Goal: Information Seeking & Learning: Learn about a topic

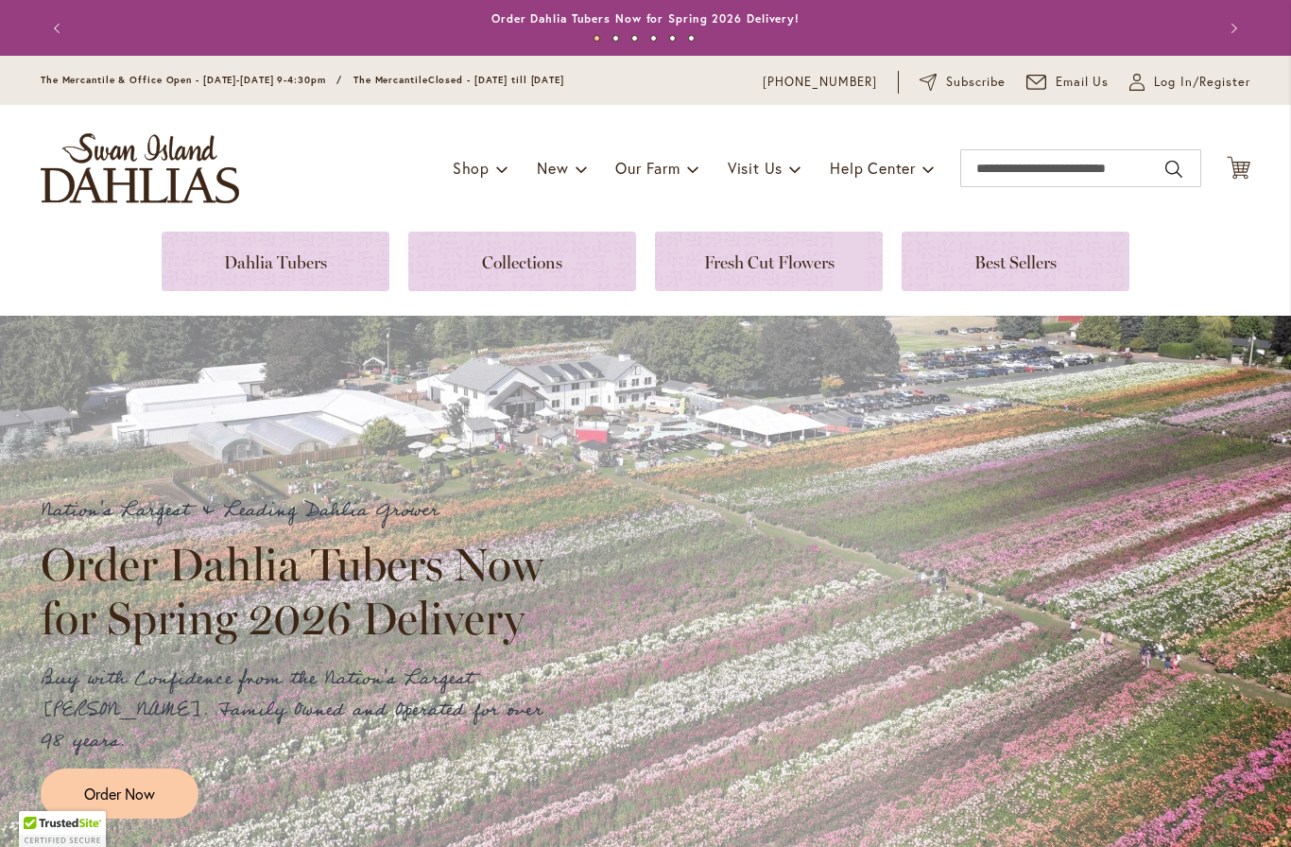
click at [247, 268] on link at bounding box center [276, 262] width 228 height 60
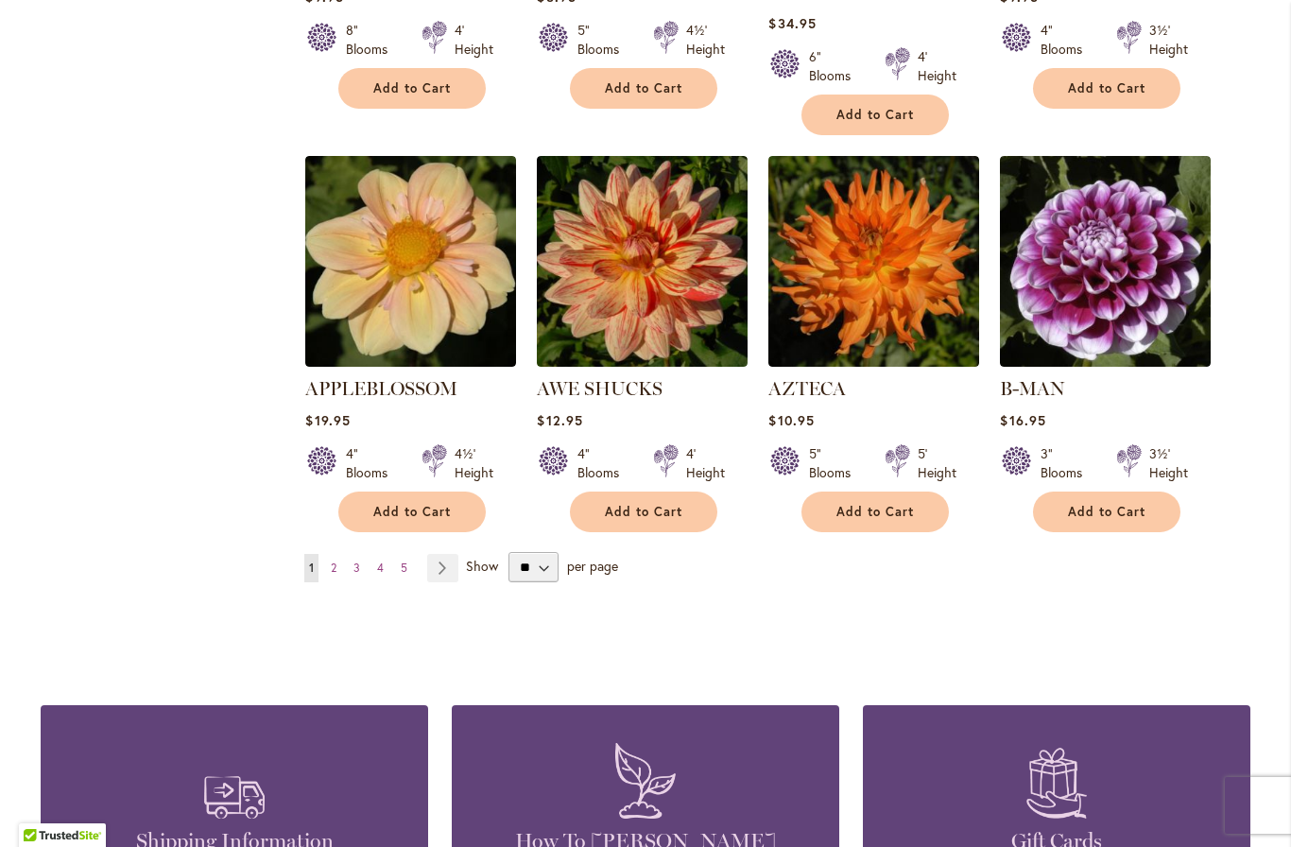
scroll to position [1519, 0]
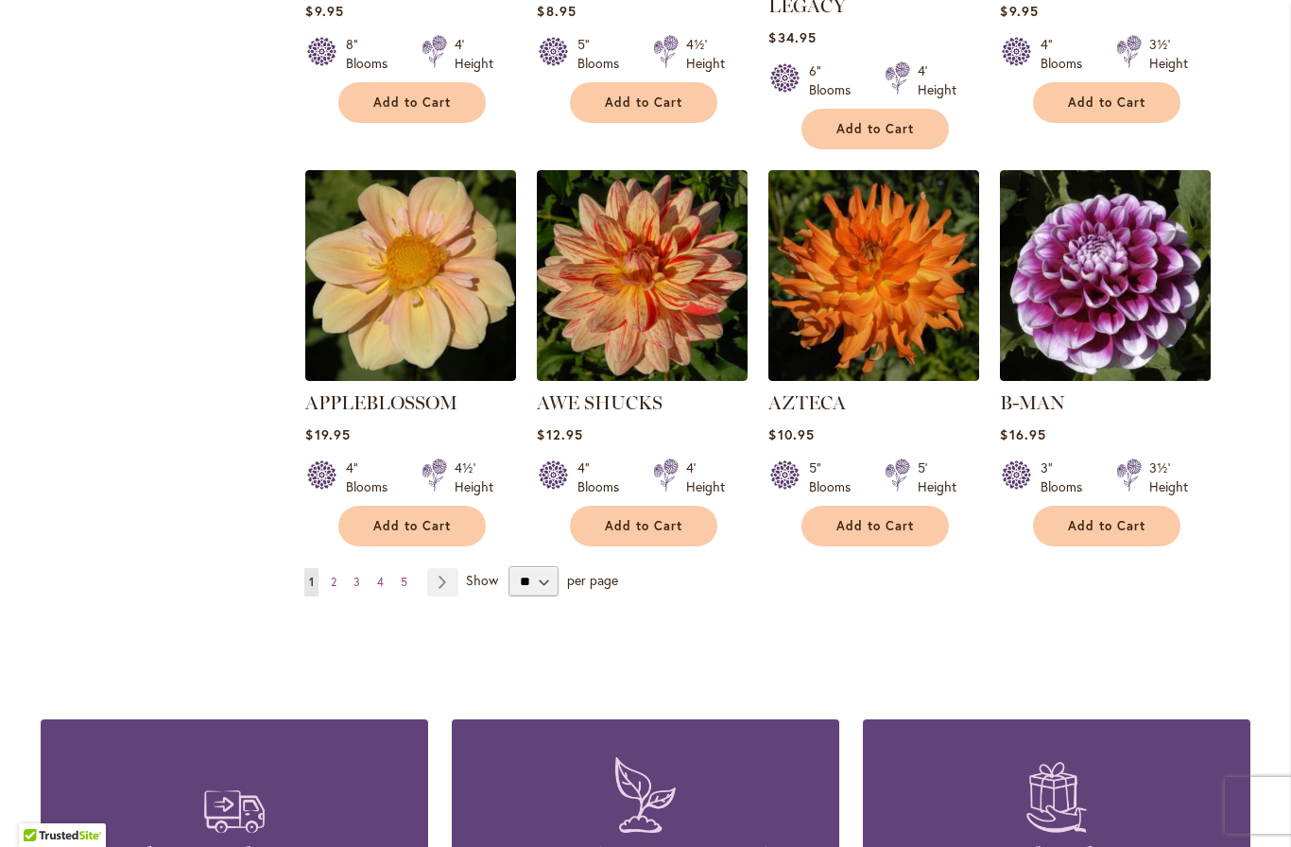
click at [657, 243] on img at bounding box center [642, 275] width 211 height 211
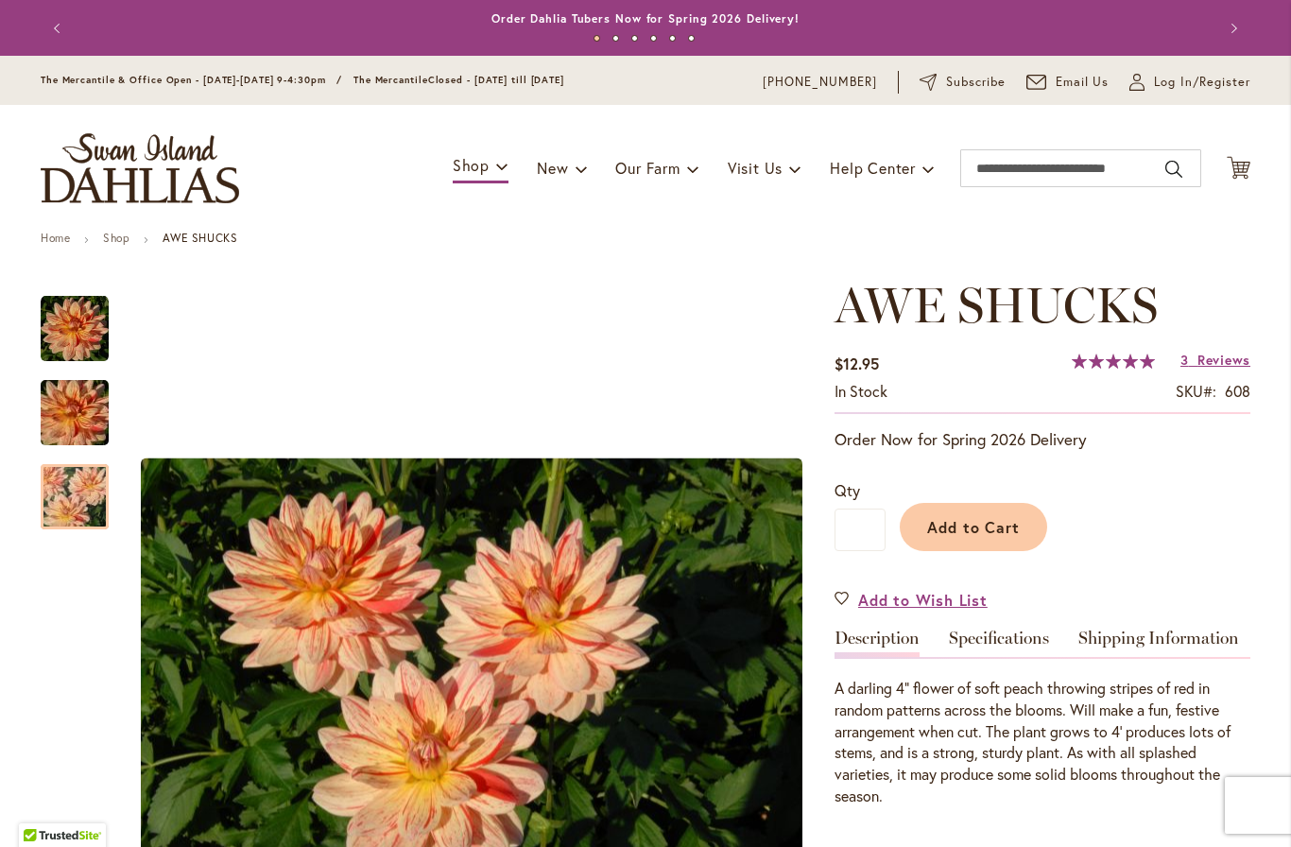
click at [84, 498] on img "AWE SHUCKS" at bounding box center [75, 497] width 136 height 91
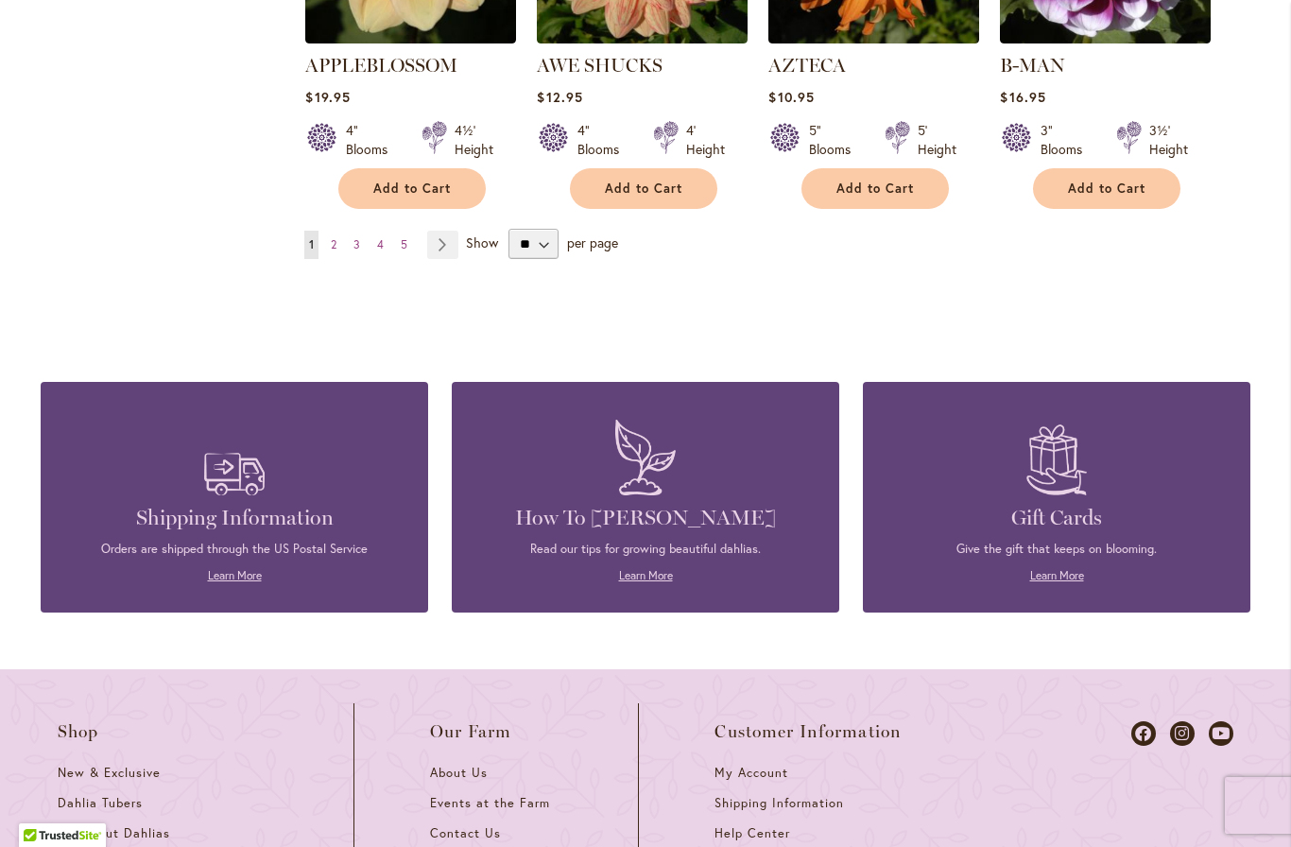
scroll to position [1815, 0]
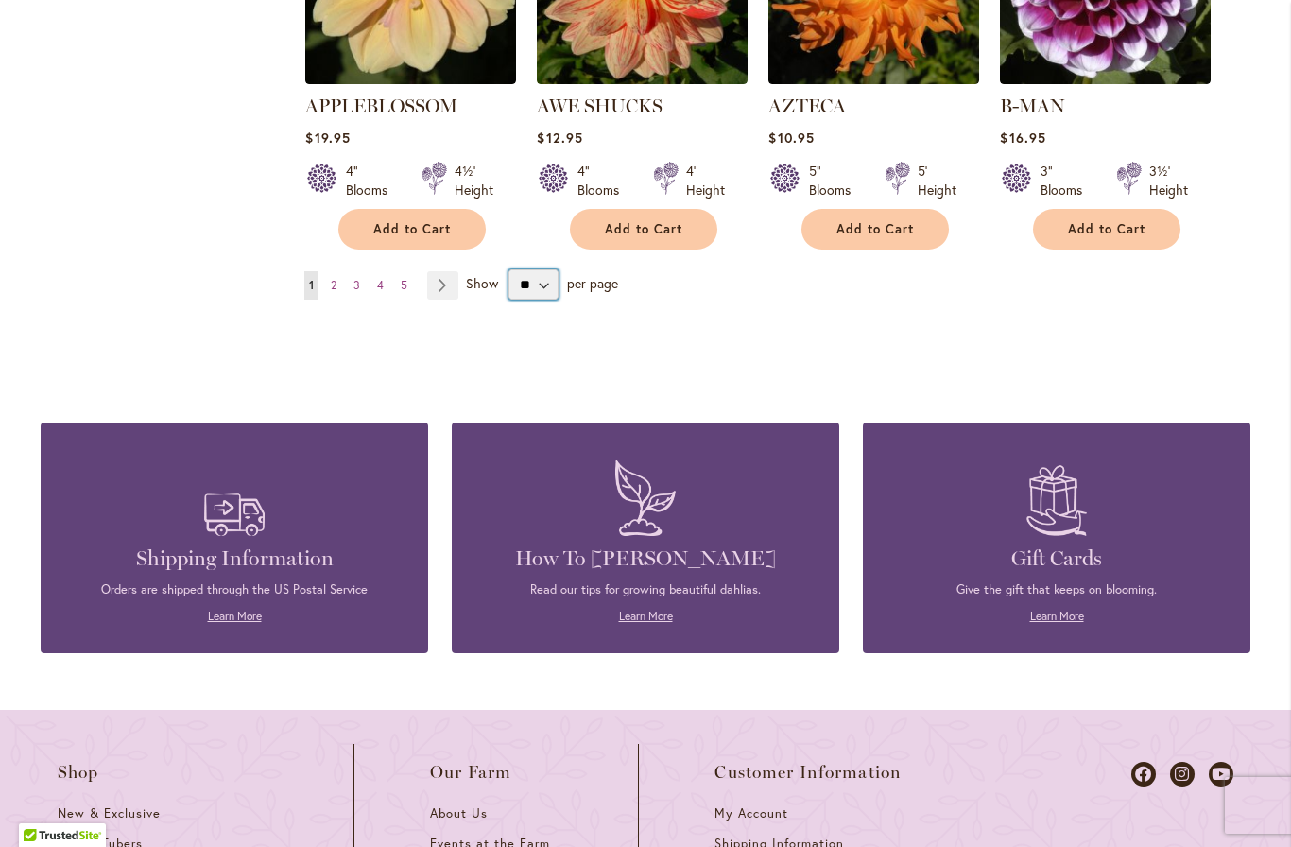
click at [550, 269] on select "** ** ** **" at bounding box center [533, 284] width 50 height 30
select select "**"
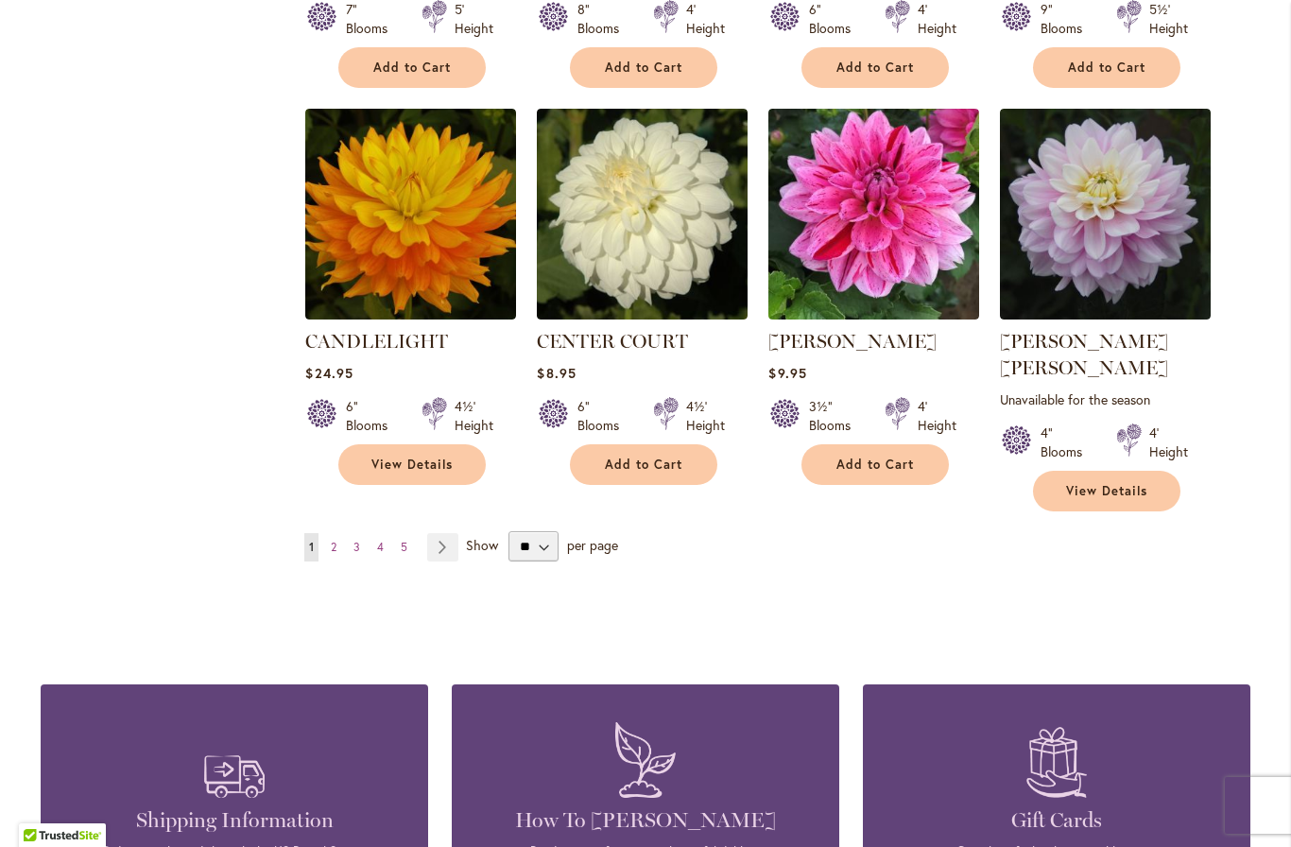
scroll to position [6444, 0]
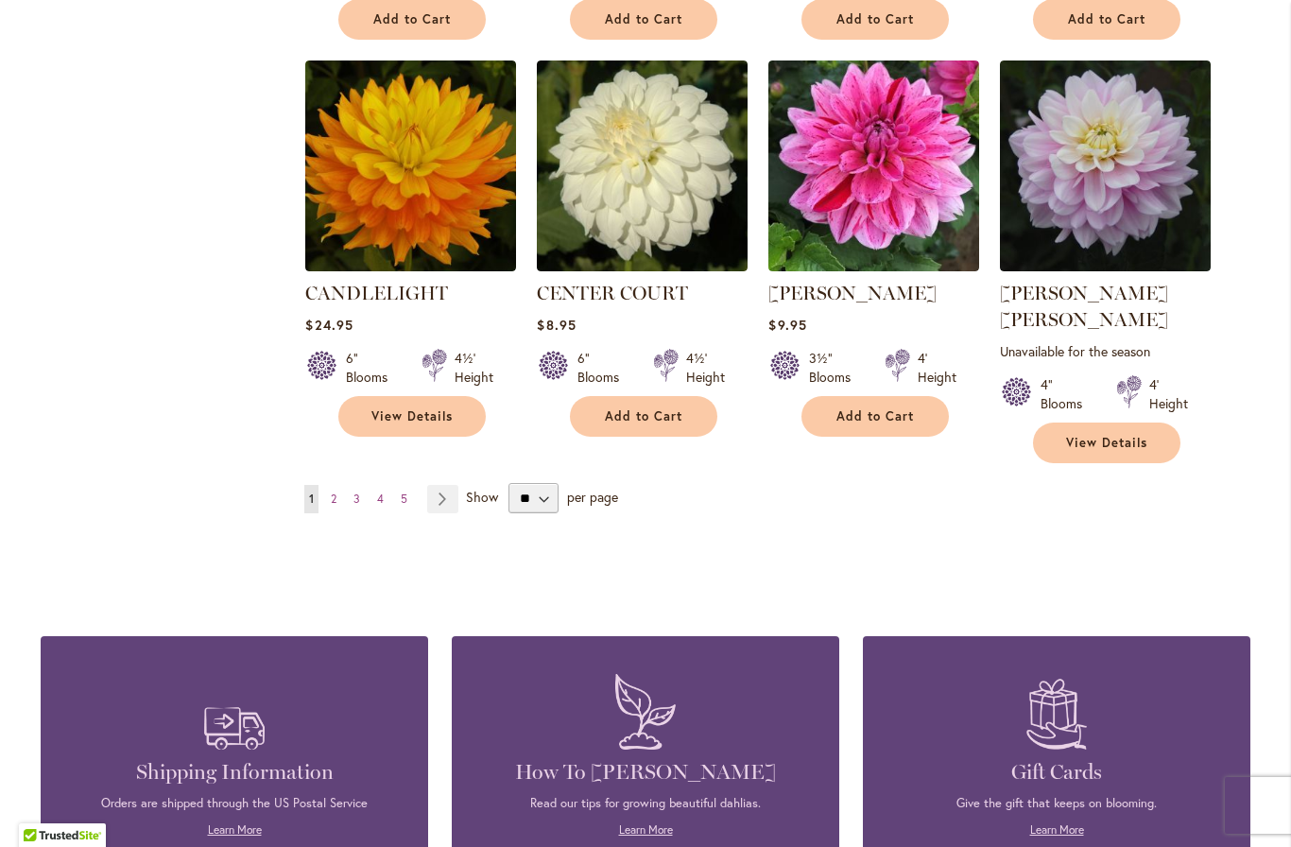
click at [445, 485] on link "Page Next" at bounding box center [442, 499] width 31 height 28
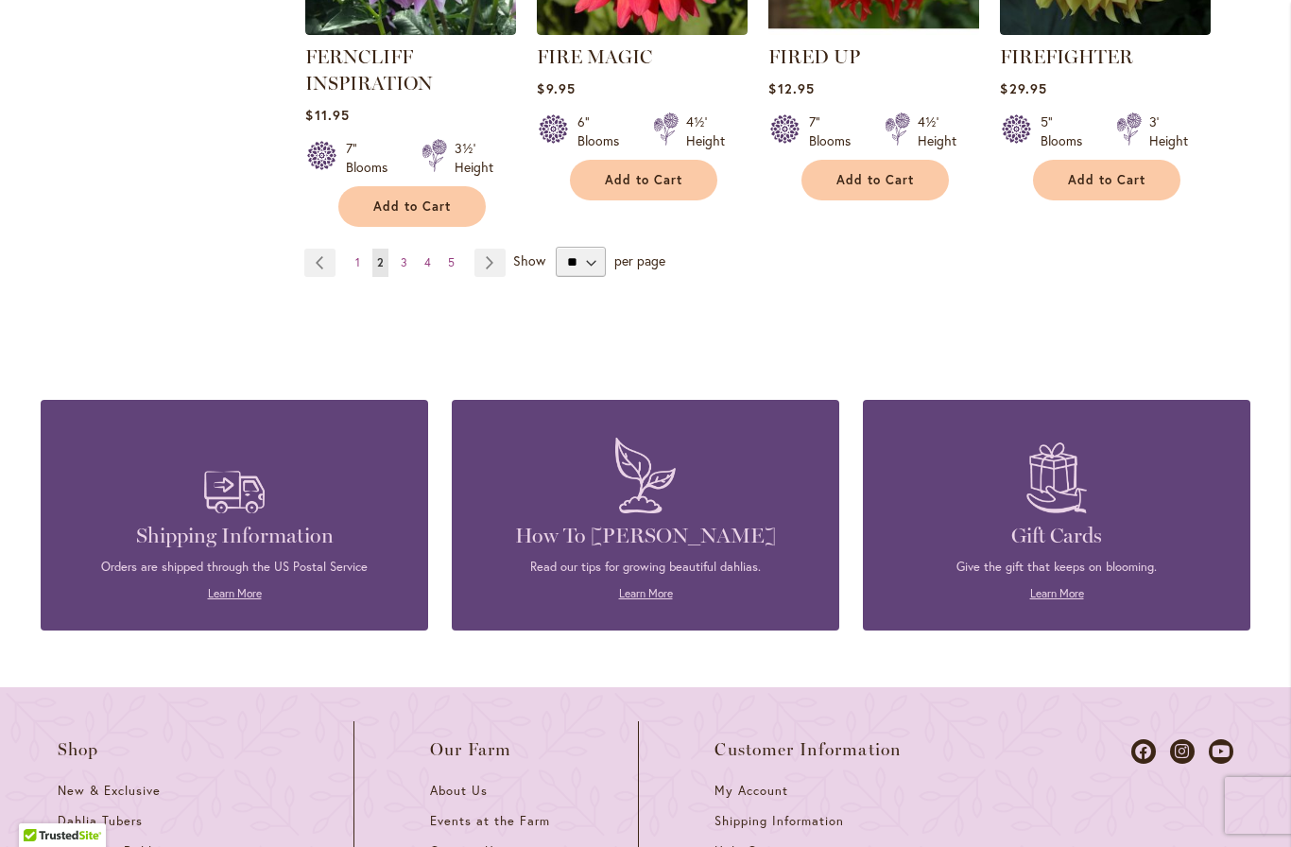
scroll to position [6792, 0]
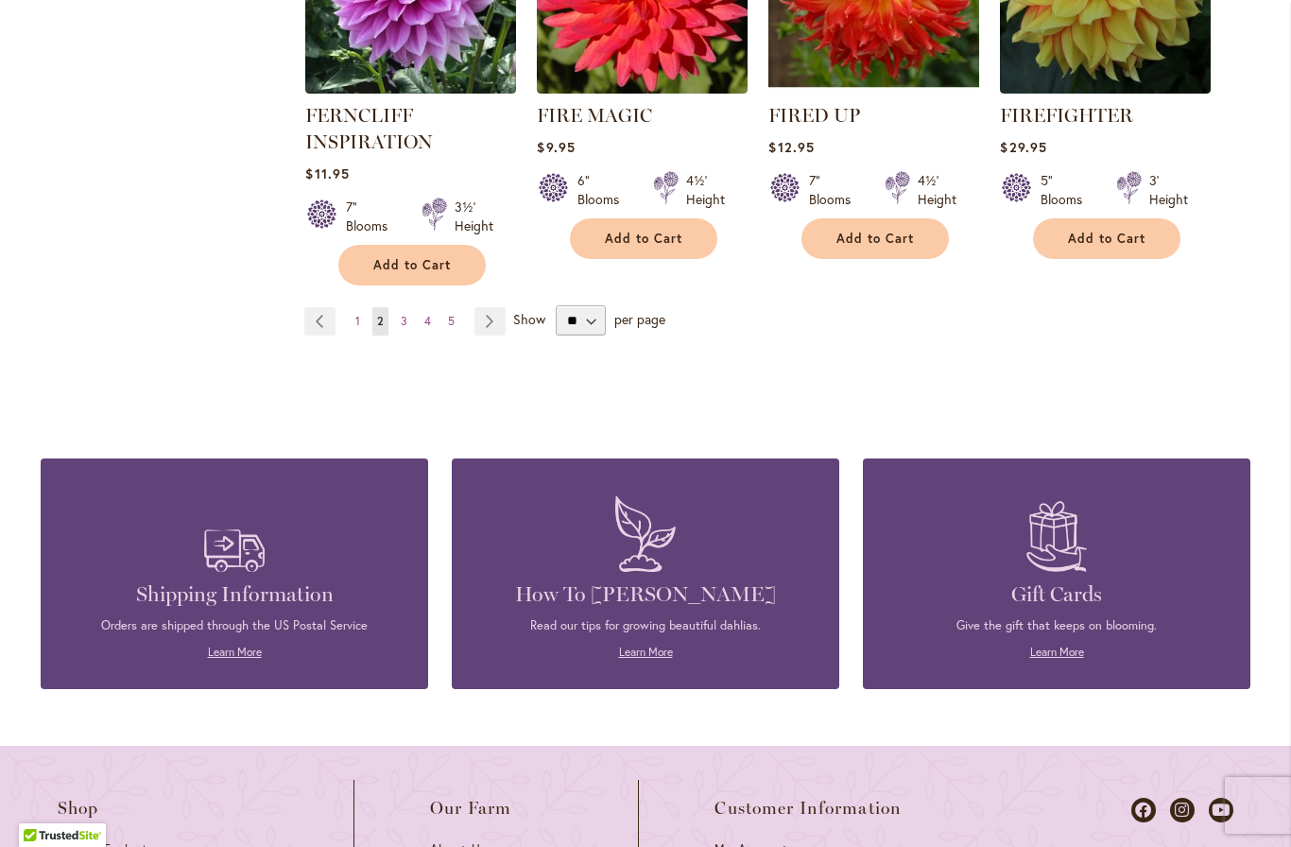
click at [490, 307] on link "Page Next" at bounding box center [489, 321] width 31 height 28
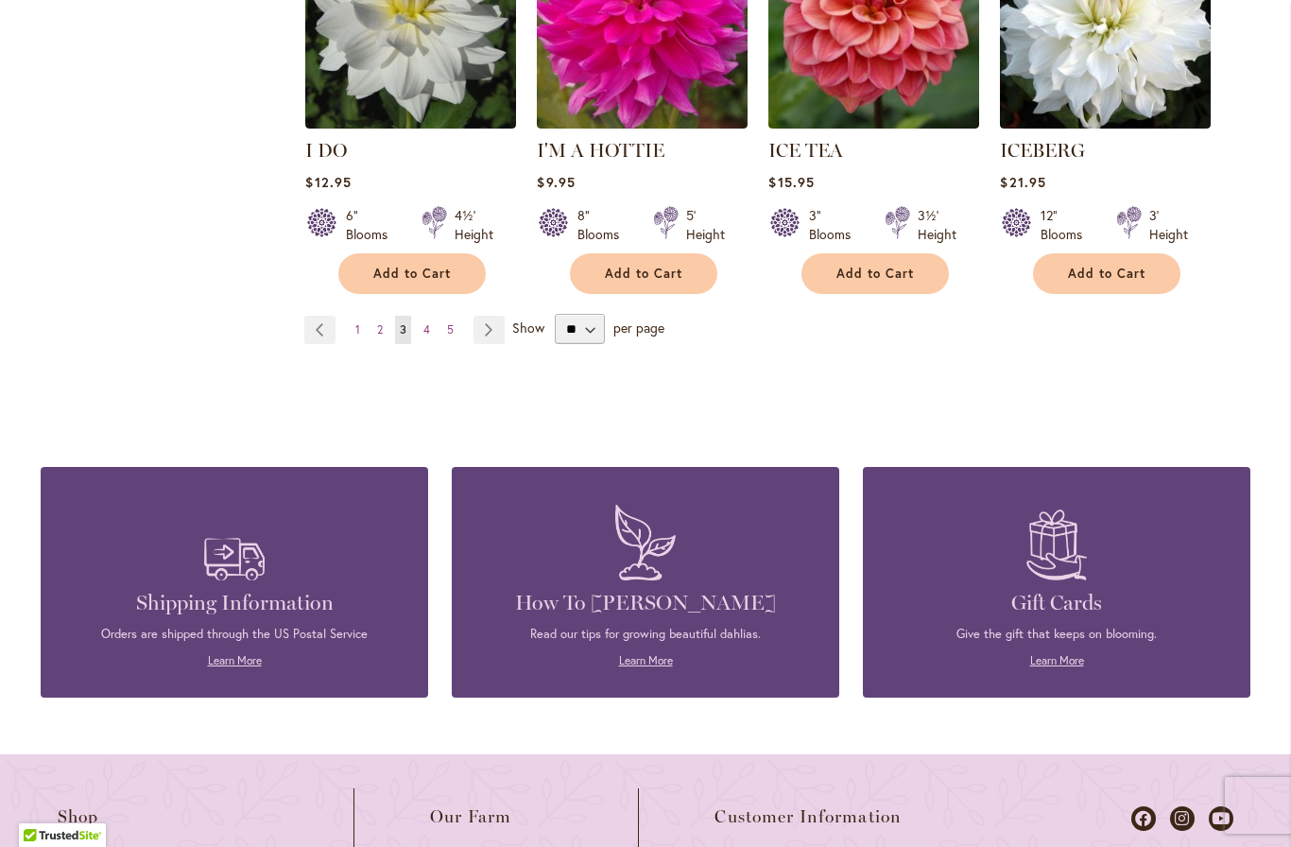
scroll to position [6759, 0]
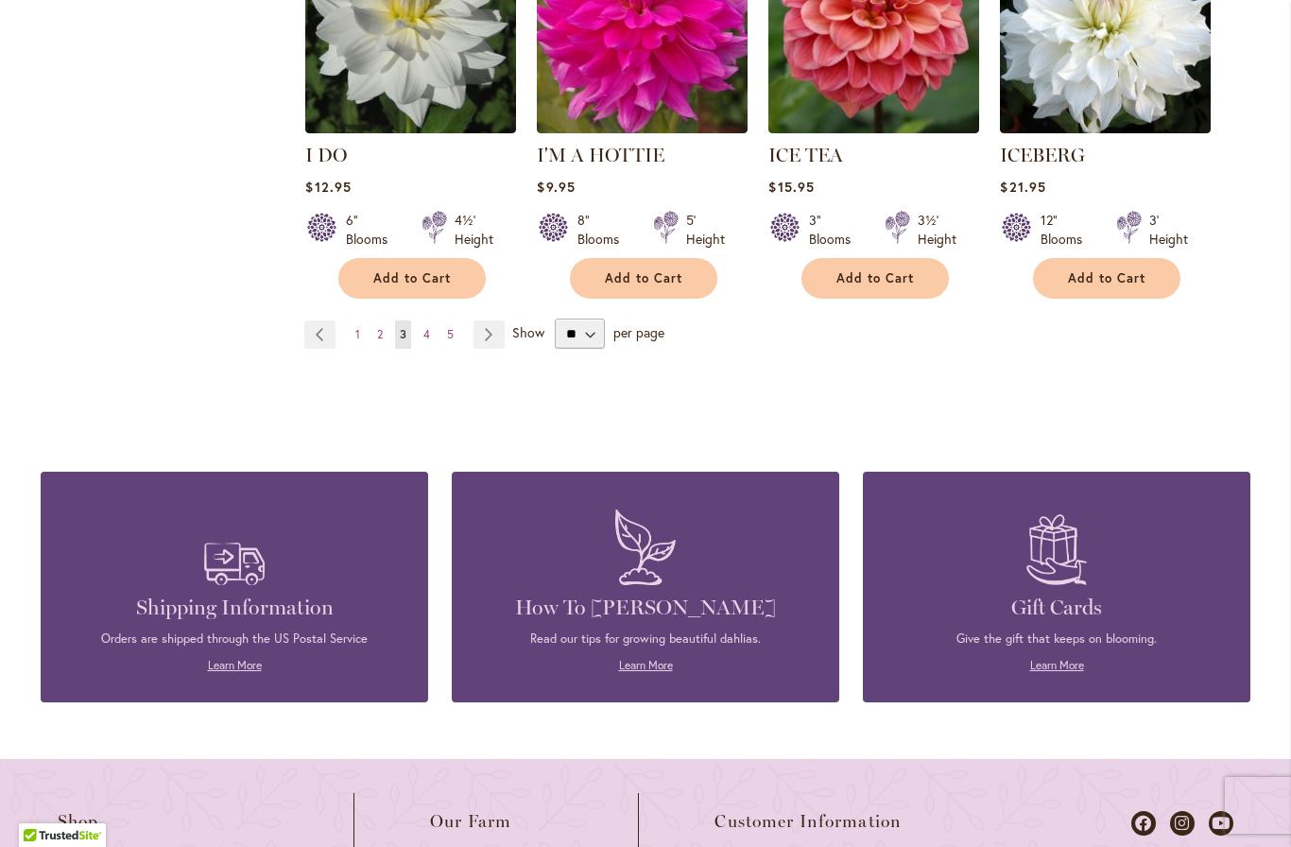
click at [495, 320] on link "Page Next" at bounding box center [488, 334] width 31 height 28
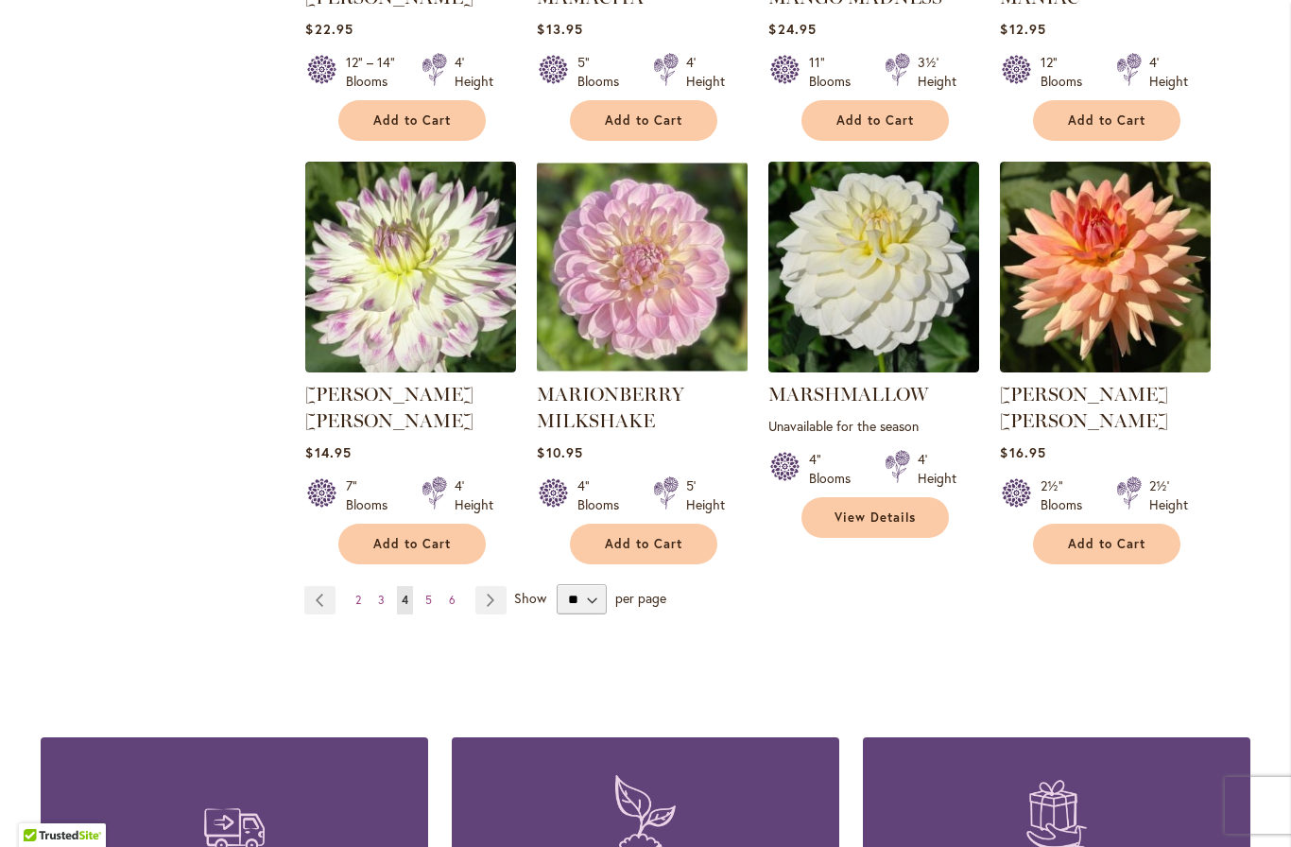
scroll to position [6477, 0]
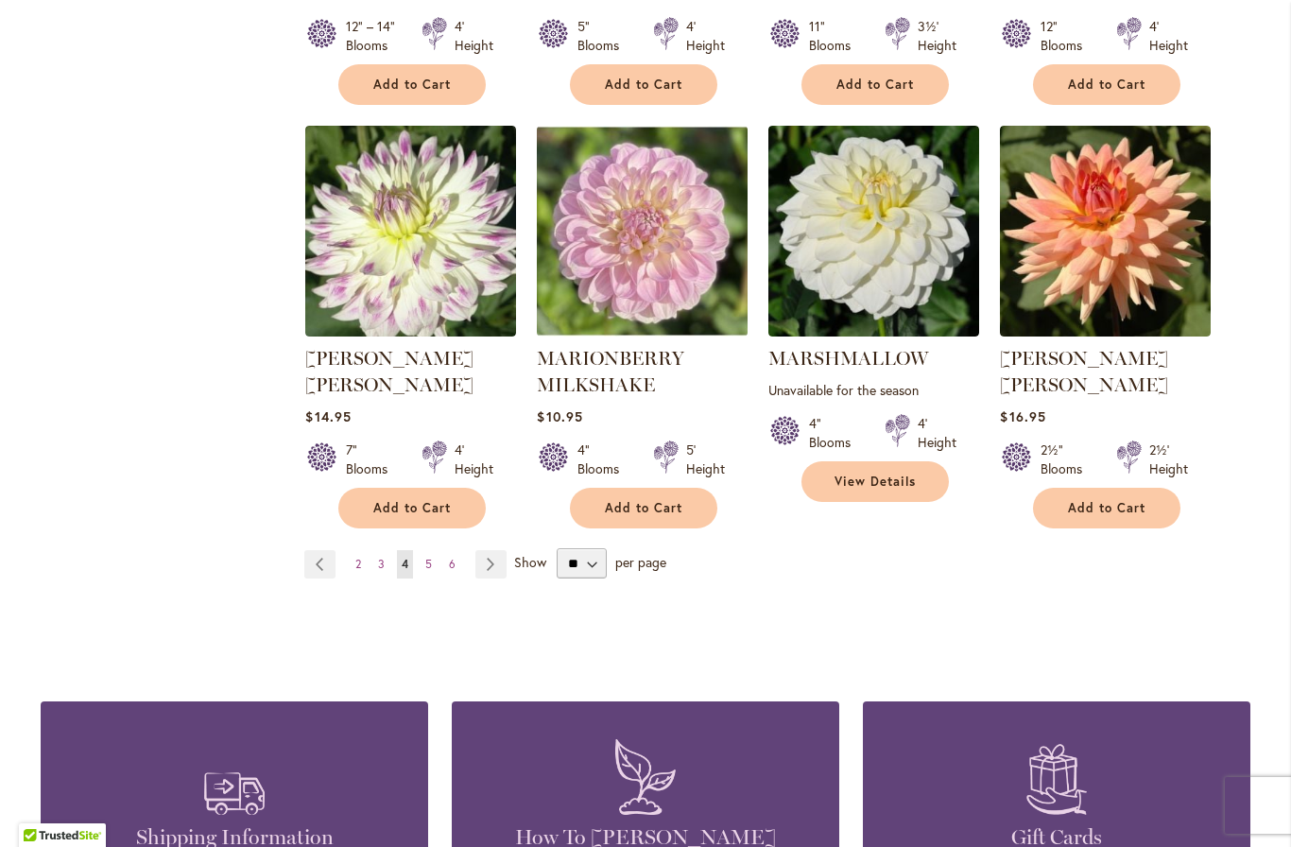
click at [498, 550] on link "Page Next" at bounding box center [490, 564] width 31 height 28
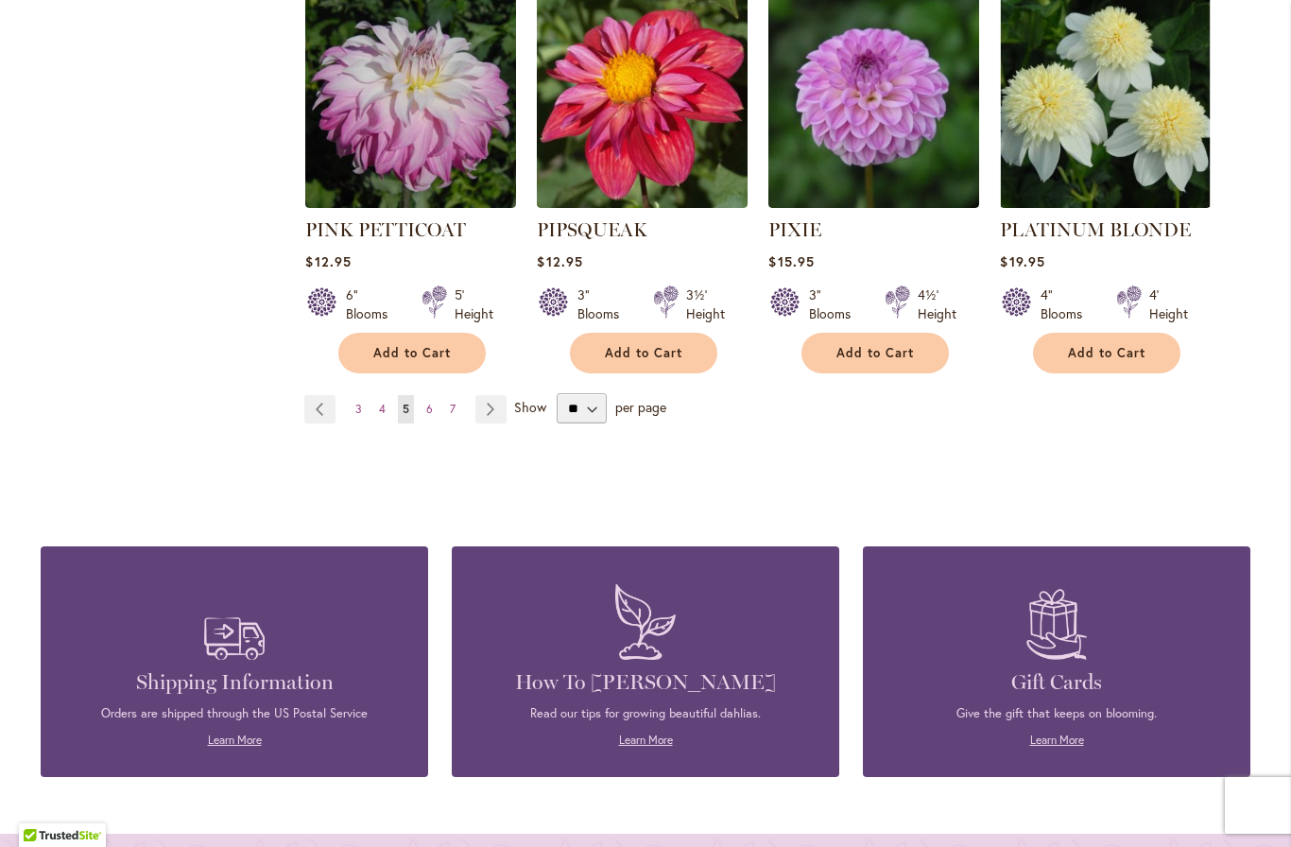
scroll to position [6540, 0]
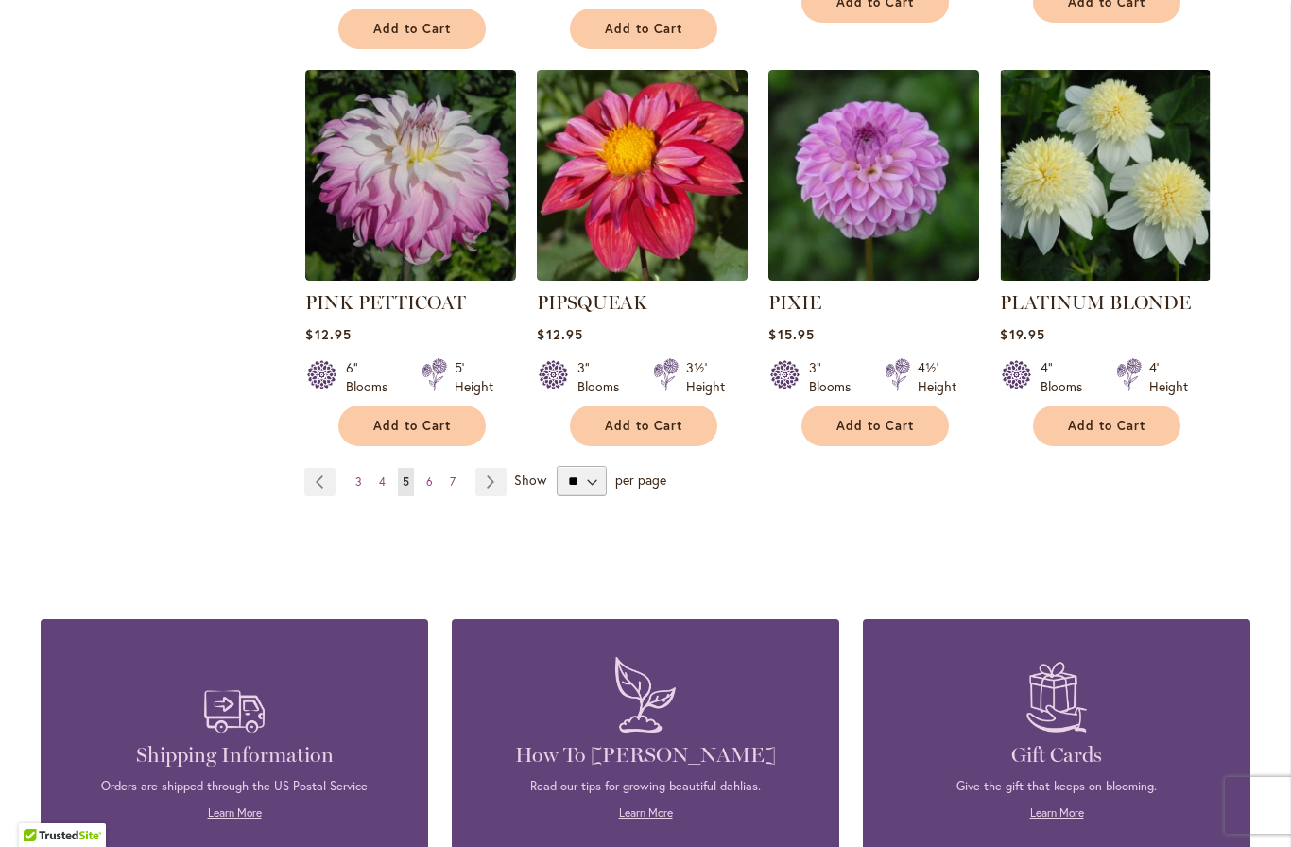
click at [493, 468] on link "Page Next" at bounding box center [490, 482] width 31 height 28
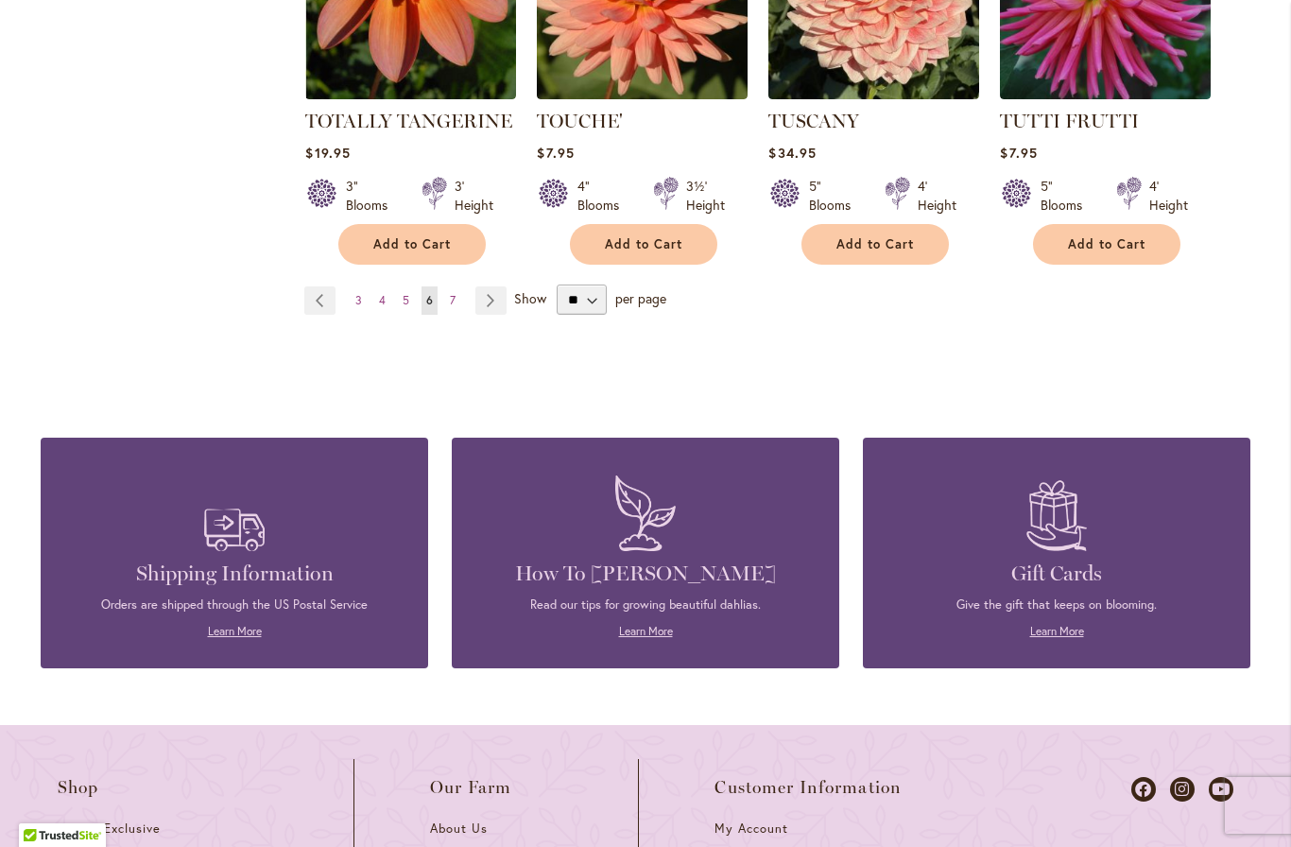
scroll to position [6635, 0]
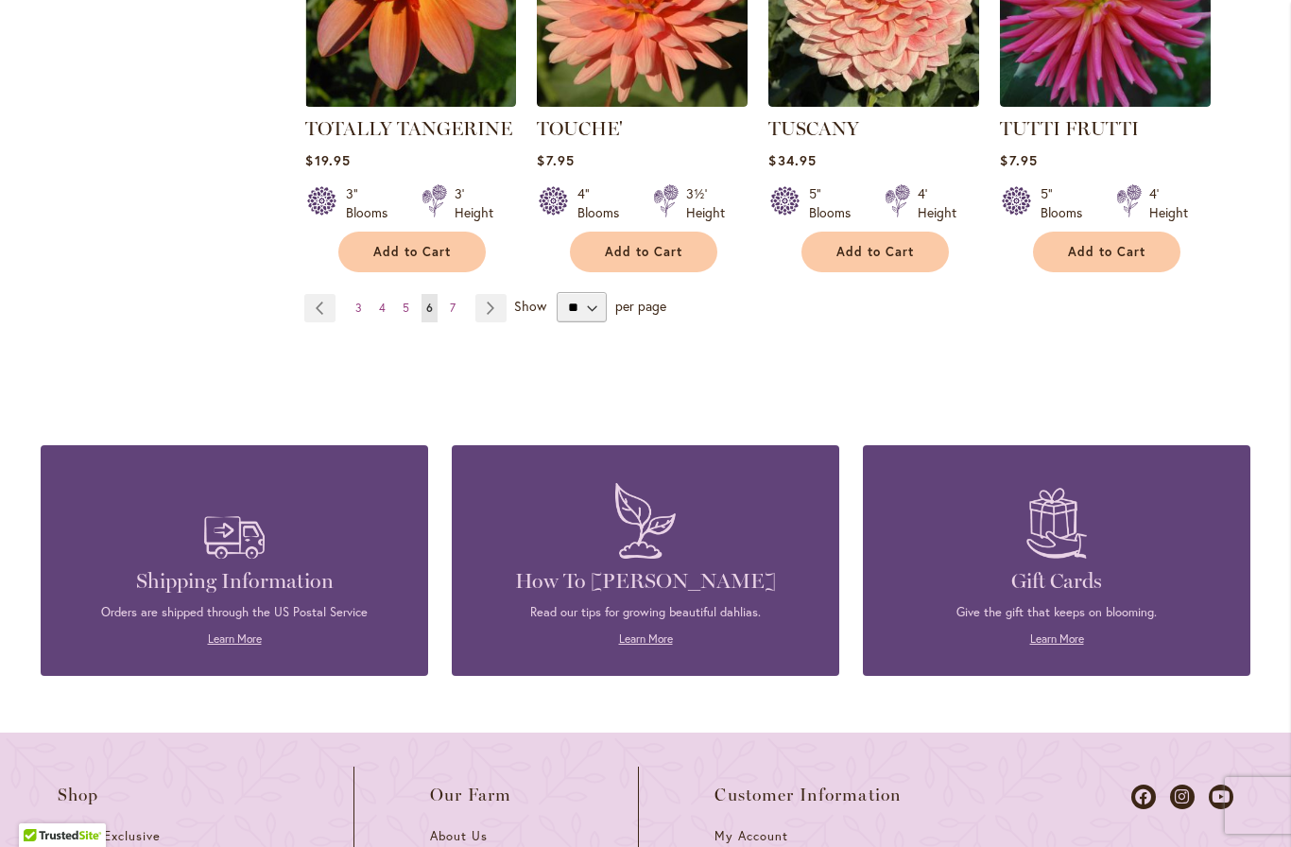
click at [499, 294] on link "Page Next" at bounding box center [490, 308] width 31 height 28
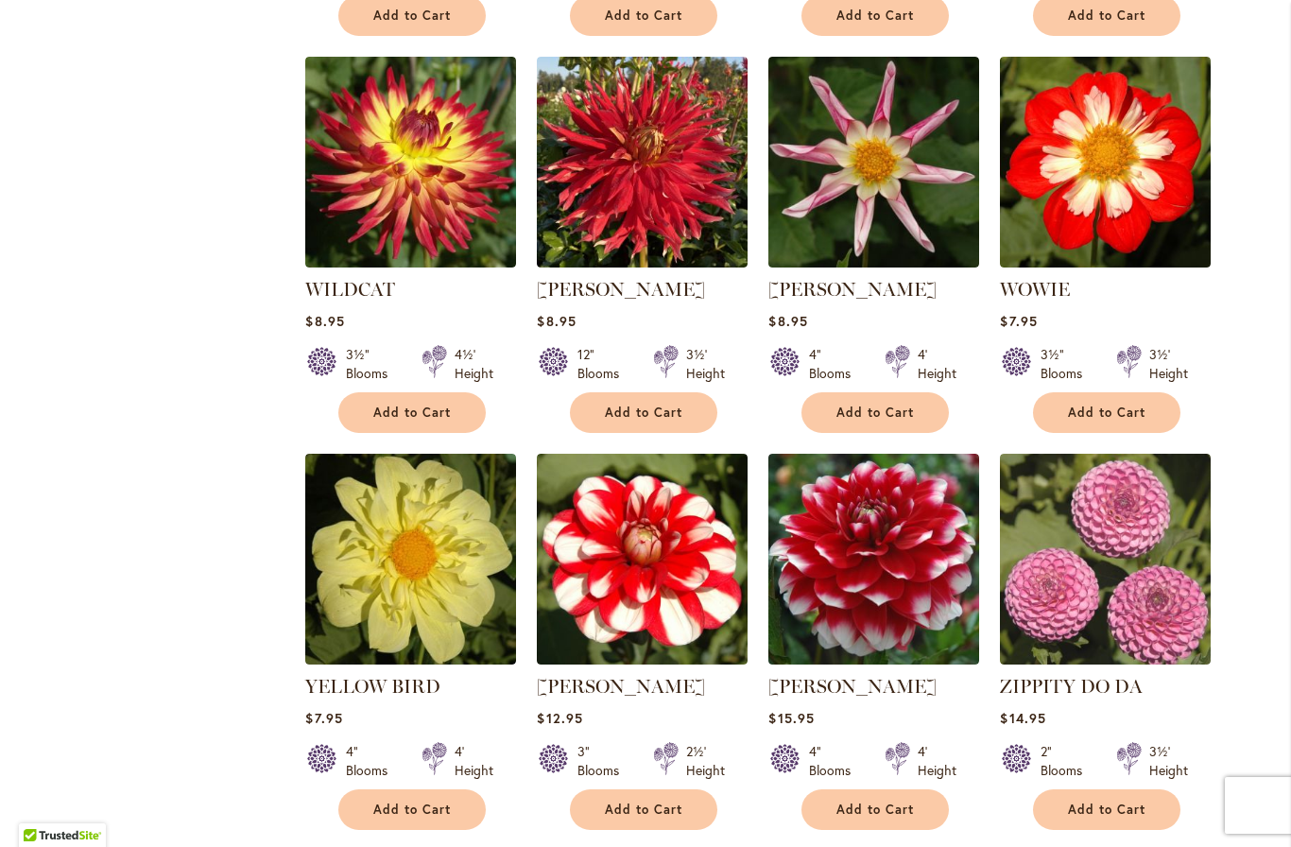
scroll to position [2016, 0]
